Goal: Information Seeking & Learning: Learn about a topic

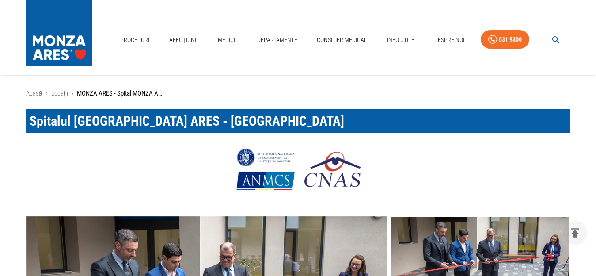
scroll to position [180, 0]
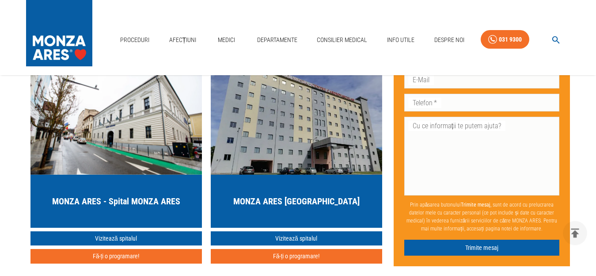
scroll to position [2695, 0]
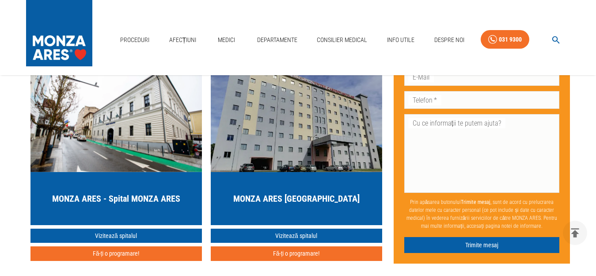
click at [108, 139] on img "button" at bounding box center [115, 119] width 171 height 106
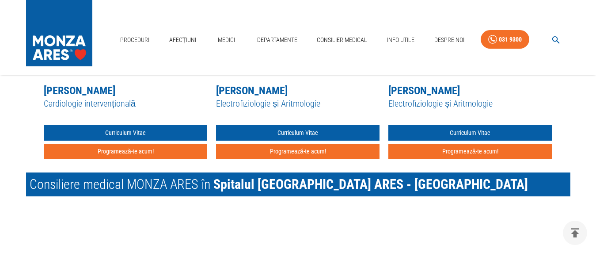
scroll to position [1262, 0]
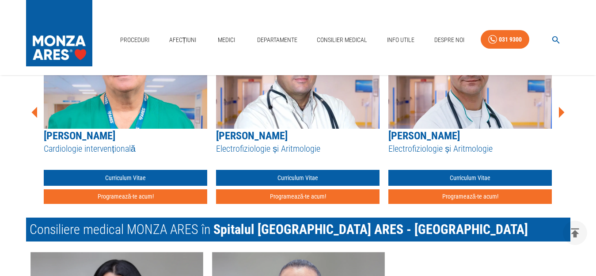
click at [431, 135] on link "Dr. Radu Roșu" at bounding box center [425, 136] width 72 height 12
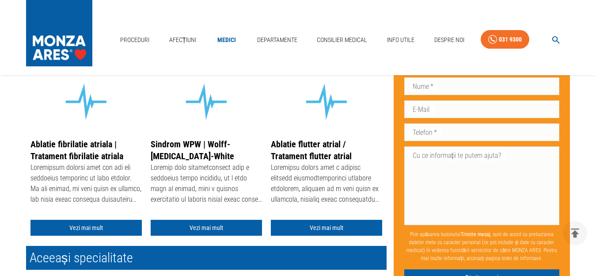
scroll to position [191, 0]
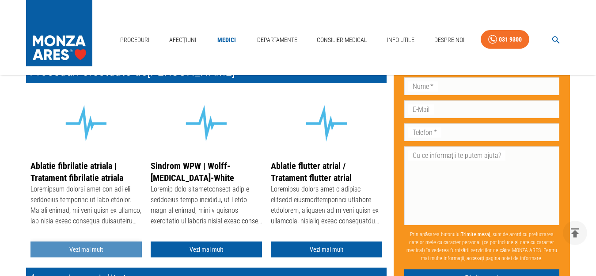
click at [74, 248] on link "Vezi mai mult" at bounding box center [85, 249] width 111 height 16
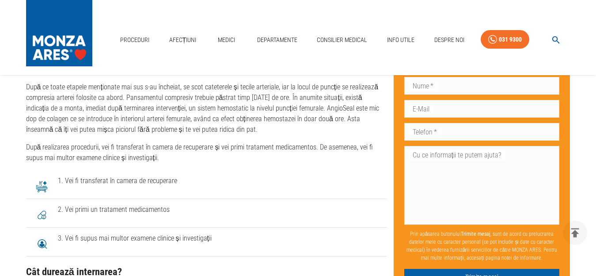
scroll to position [1939, 0]
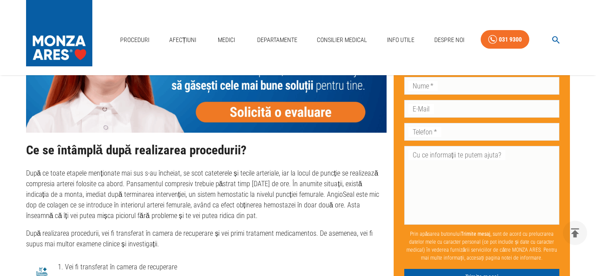
click at [337, 117] on img at bounding box center [206, 61] width 361 height 144
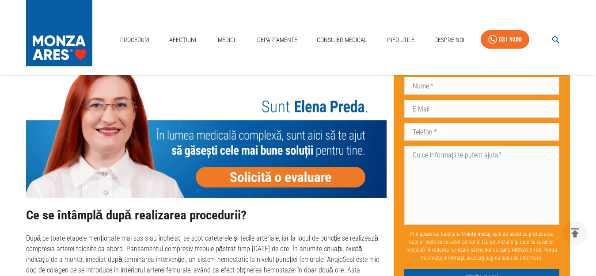
scroll to position [1758, 0]
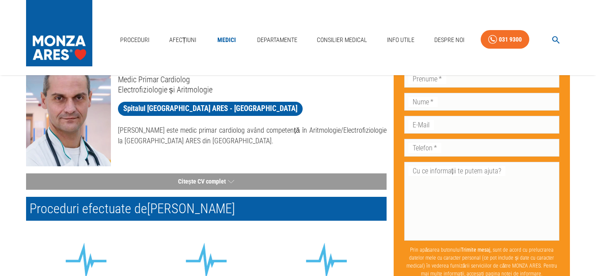
scroll to position [11, 0]
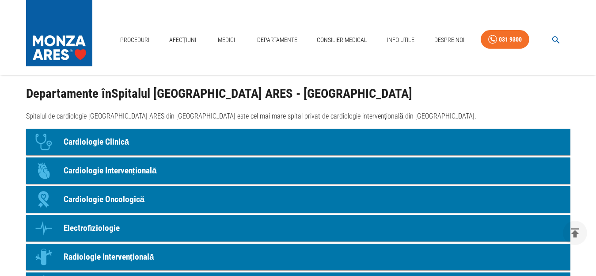
scroll to position [676, 0]
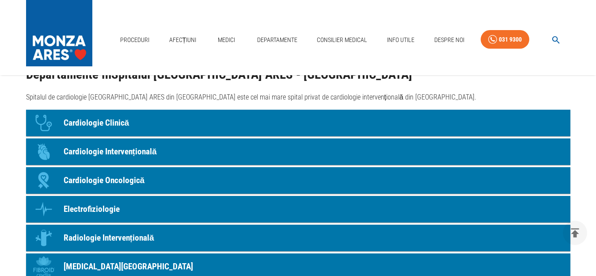
click at [80, 205] on p "Electrofiziologie" at bounding box center [92, 209] width 56 height 13
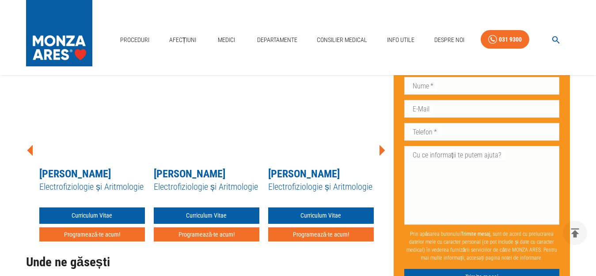
scroll to position [667, 0]
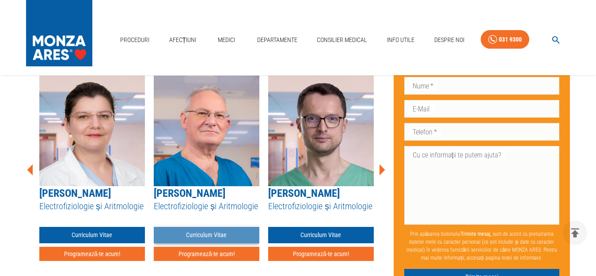
click at [215, 243] on link "Curriculum Vitae" at bounding box center [207, 235] width 106 height 16
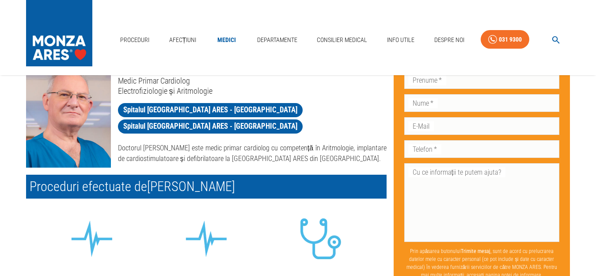
scroll to position [51, 0]
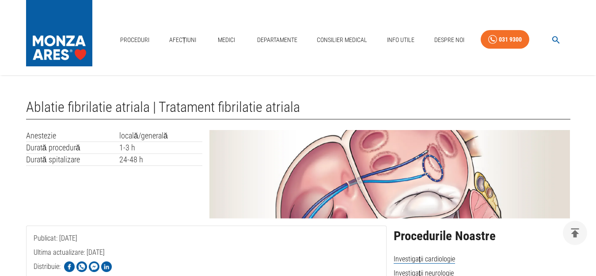
scroll to position [2695, 0]
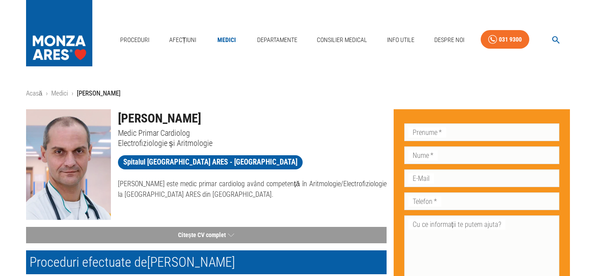
scroll to position [361, 0]
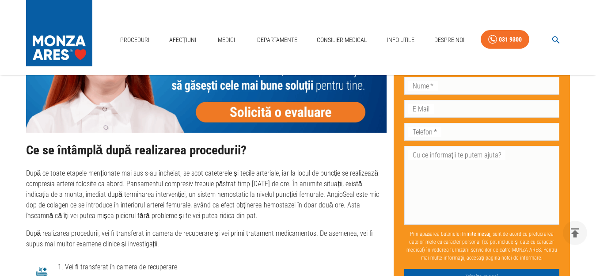
scroll to position [1893, 0]
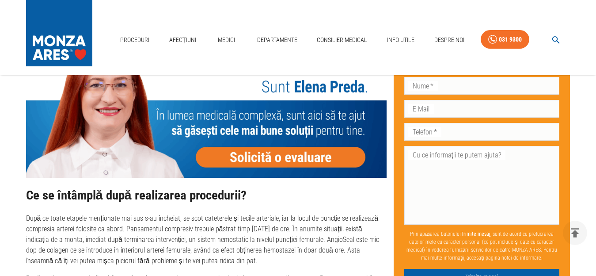
click at [276, 133] on img at bounding box center [206, 106] width 361 height 144
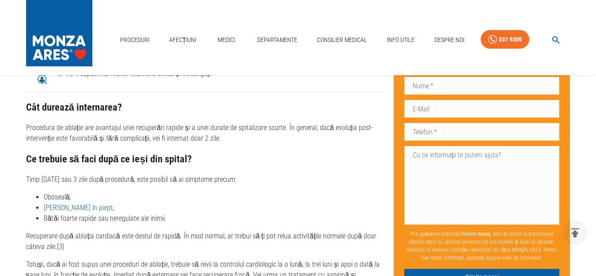
scroll to position [2185, 0]
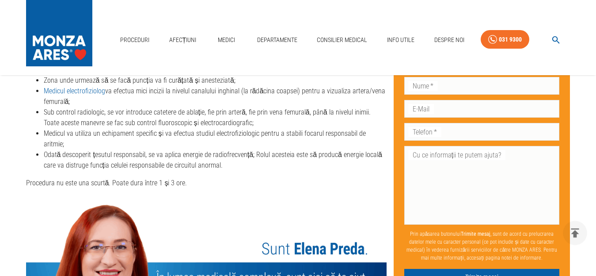
scroll to position [1508, 0]
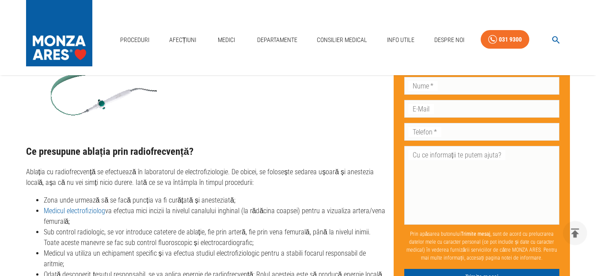
scroll to position [1407, 0]
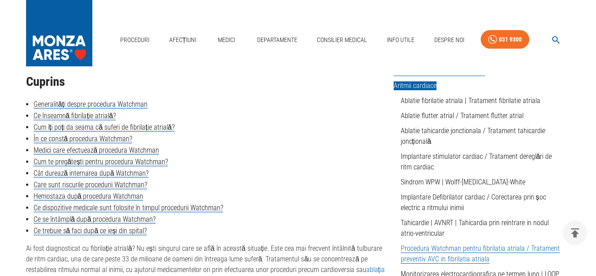
scroll to position [225, 0]
